Goal: Navigation & Orientation: Find specific page/section

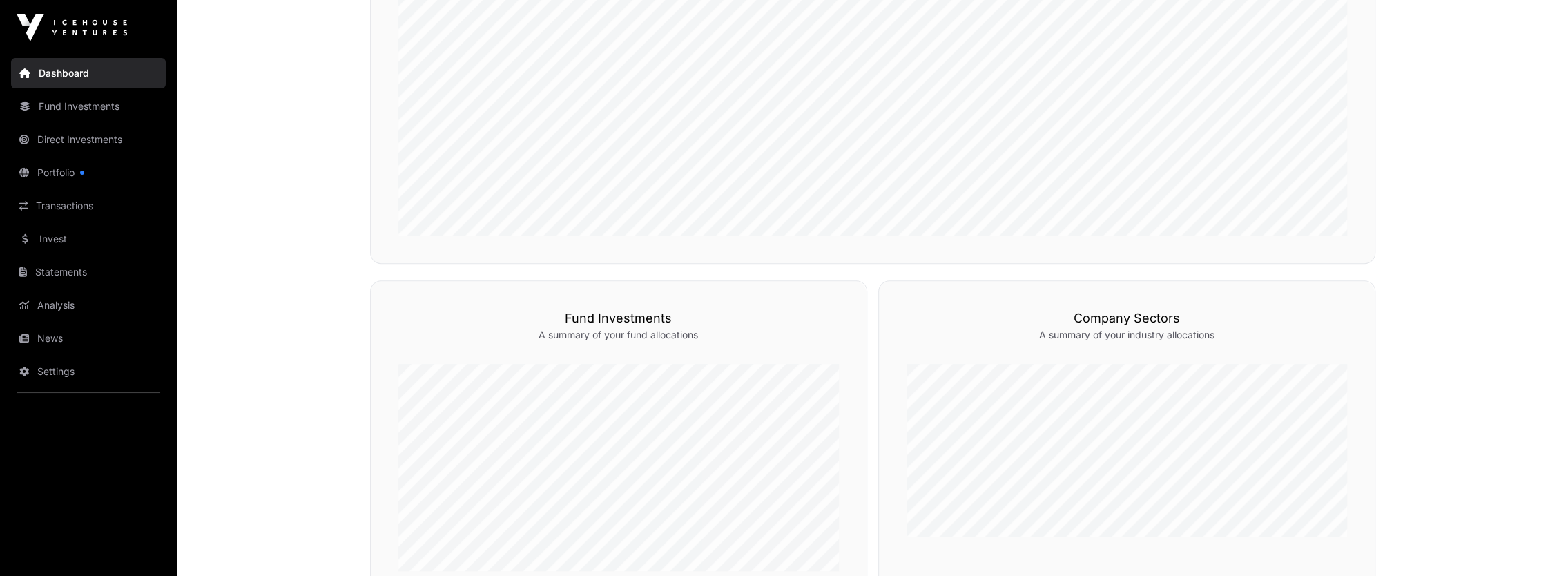
scroll to position [483, 0]
click at [56, 215] on link "Transactions" at bounding box center [88, 205] width 155 height 30
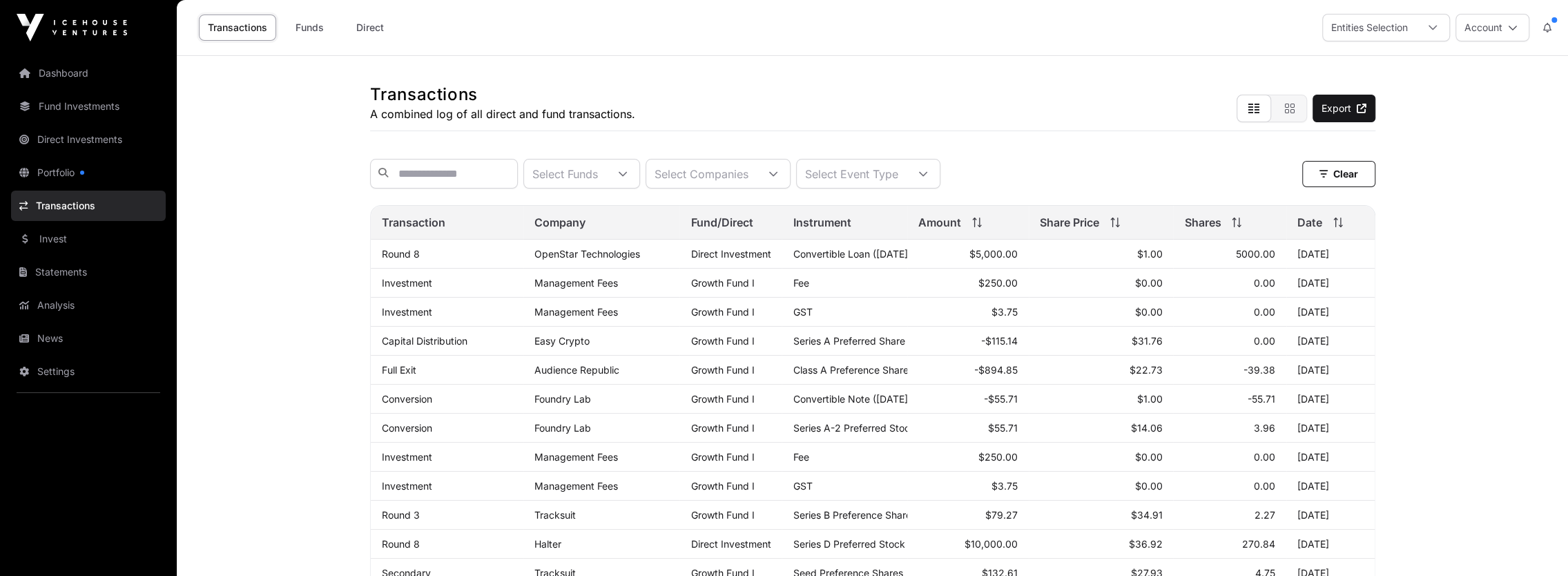
click at [56, 180] on link "Portfolio" at bounding box center [88, 172] width 155 height 30
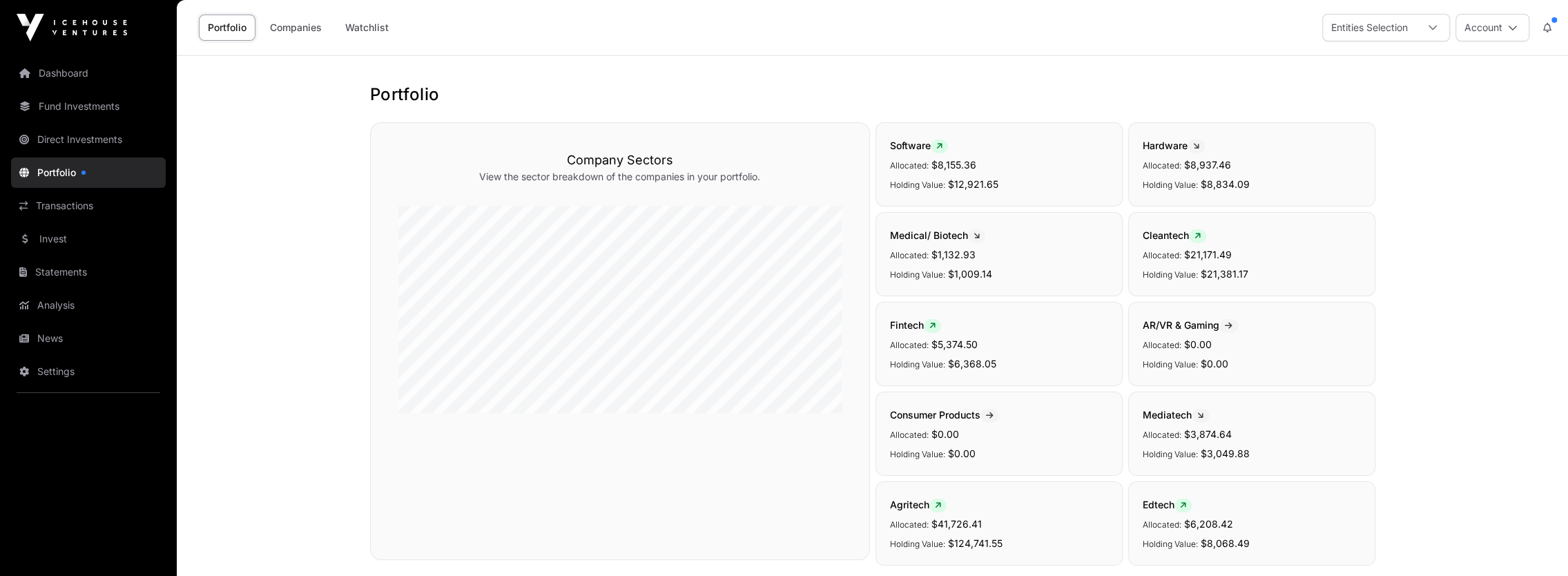
click at [59, 61] on link "Dashboard" at bounding box center [88, 72] width 155 height 30
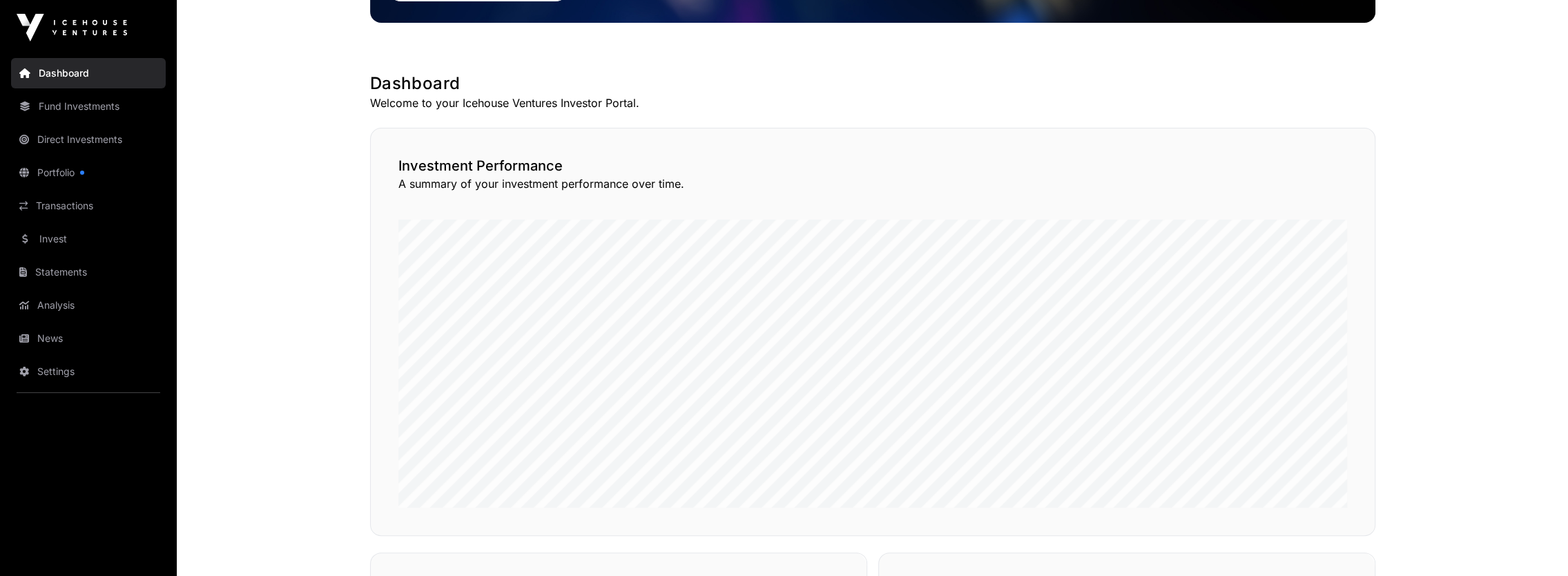
scroll to position [206, 0]
